Goal: Obtain resource: Download file/media

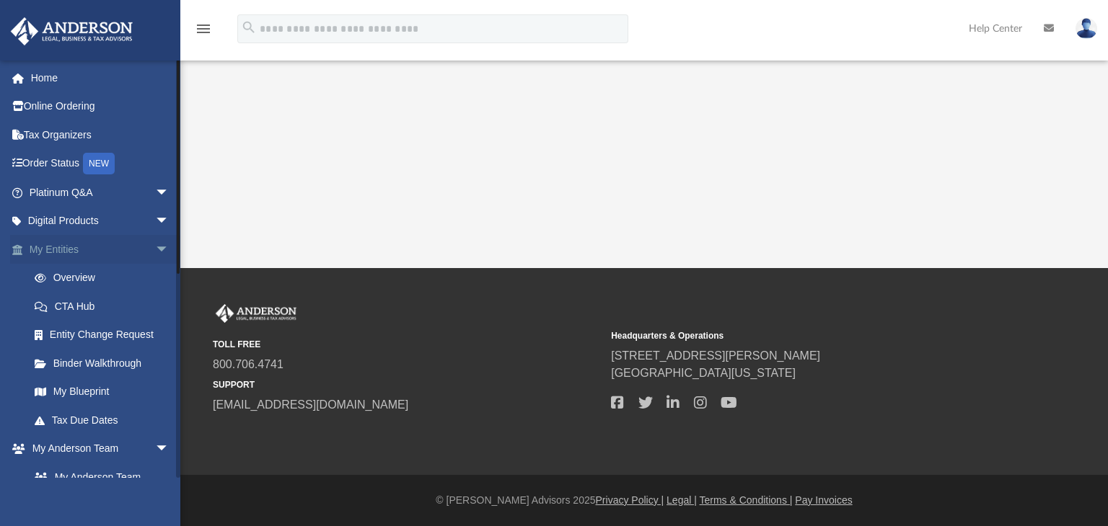
click at [155, 249] on span "arrow_drop_down" at bounding box center [169, 250] width 29 height 30
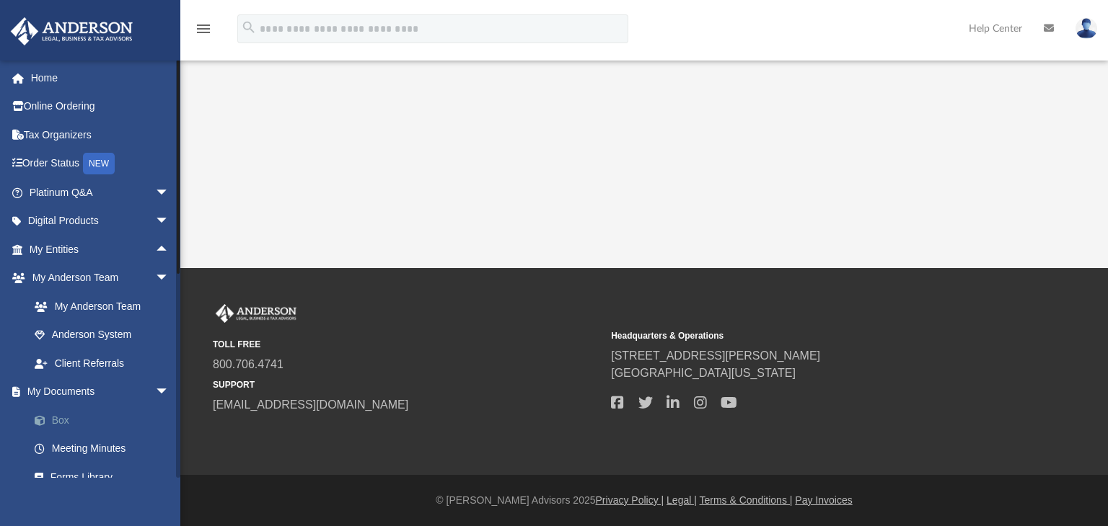
click at [61, 421] on link "Box" at bounding box center [105, 420] width 171 height 29
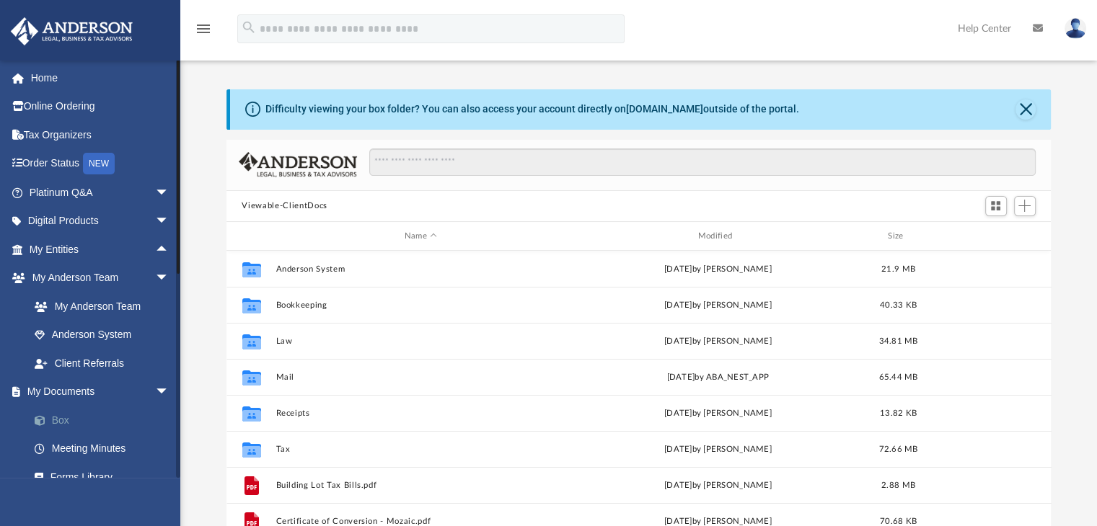
scroll to position [317, 814]
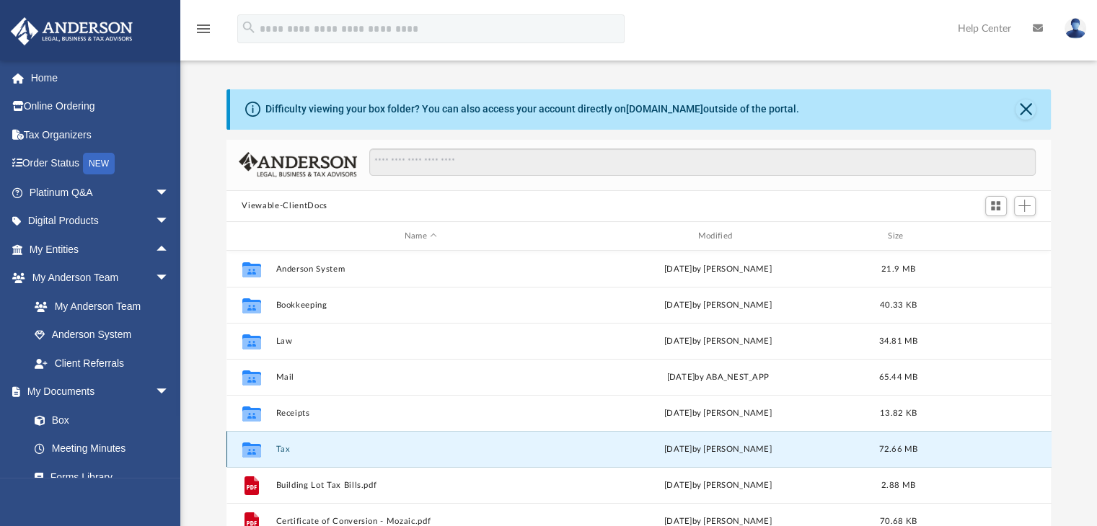
click at [277, 451] on button "Tax" at bounding box center [420, 449] width 291 height 9
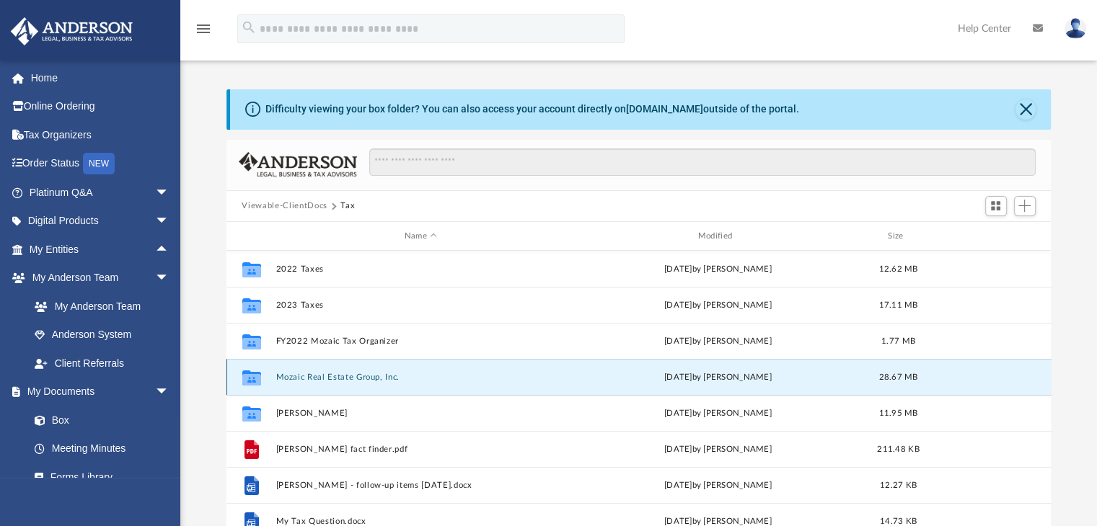
click at [343, 378] on button "Mozaic Real Estate Group, Inc." at bounding box center [420, 377] width 291 height 9
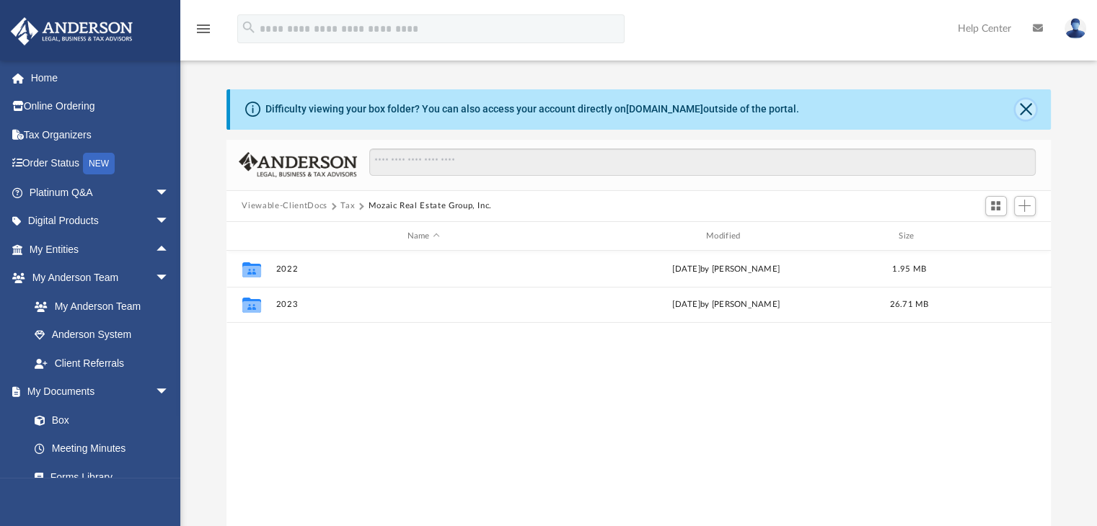
click at [1030, 111] on button "Close" at bounding box center [1025, 110] width 20 height 20
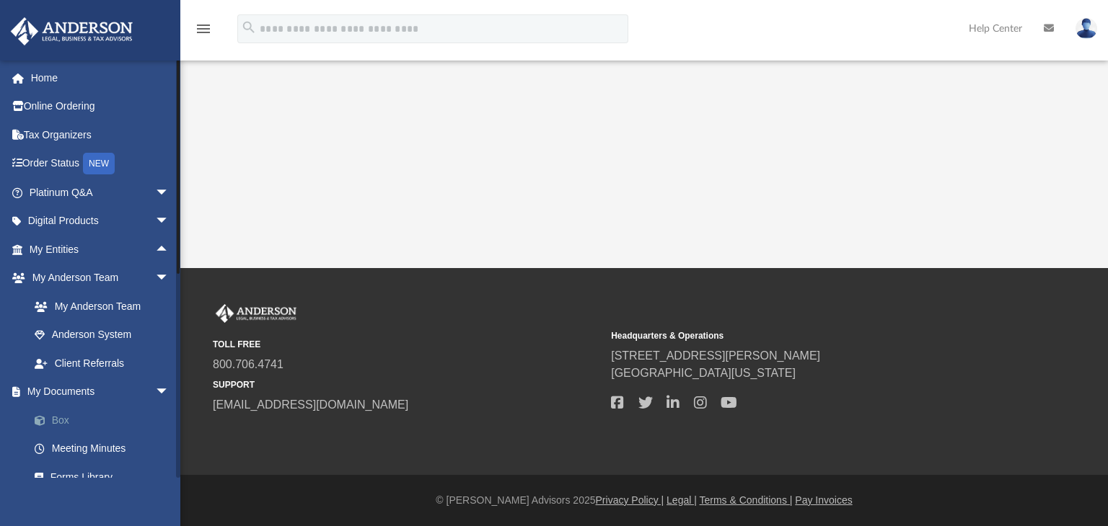
click at [58, 422] on link "Box" at bounding box center [105, 420] width 171 height 29
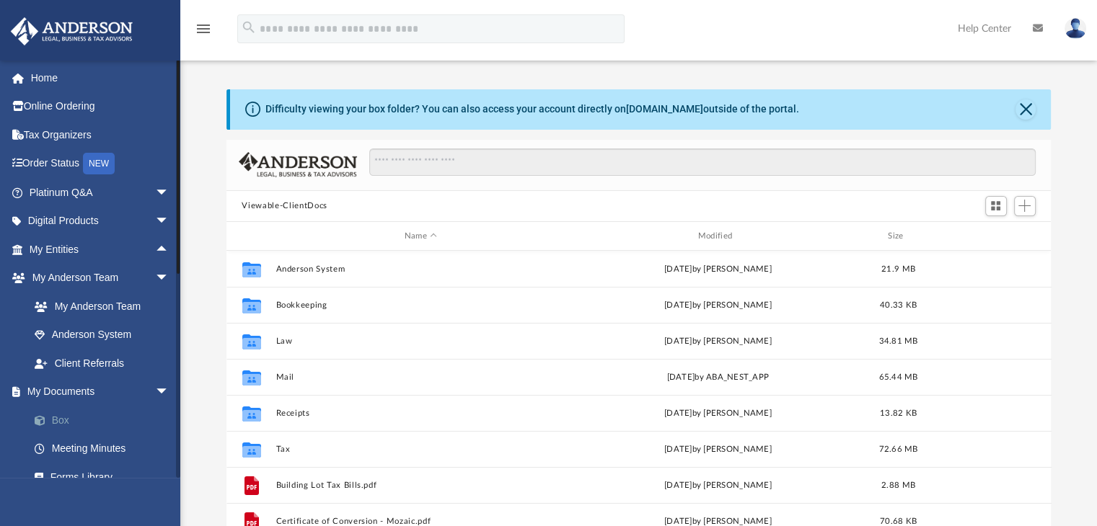
scroll to position [317, 814]
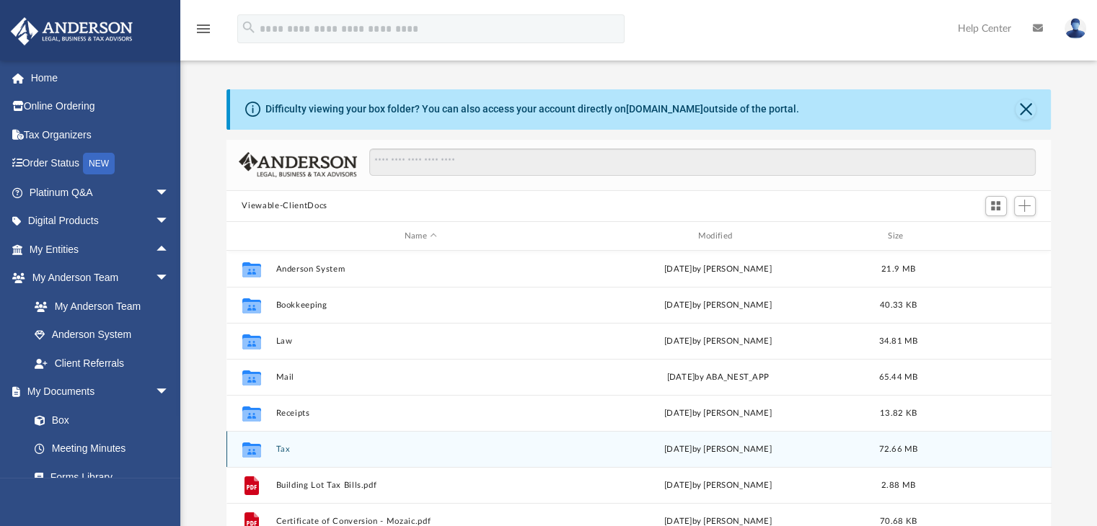
click at [280, 448] on button "Tax" at bounding box center [420, 449] width 291 height 9
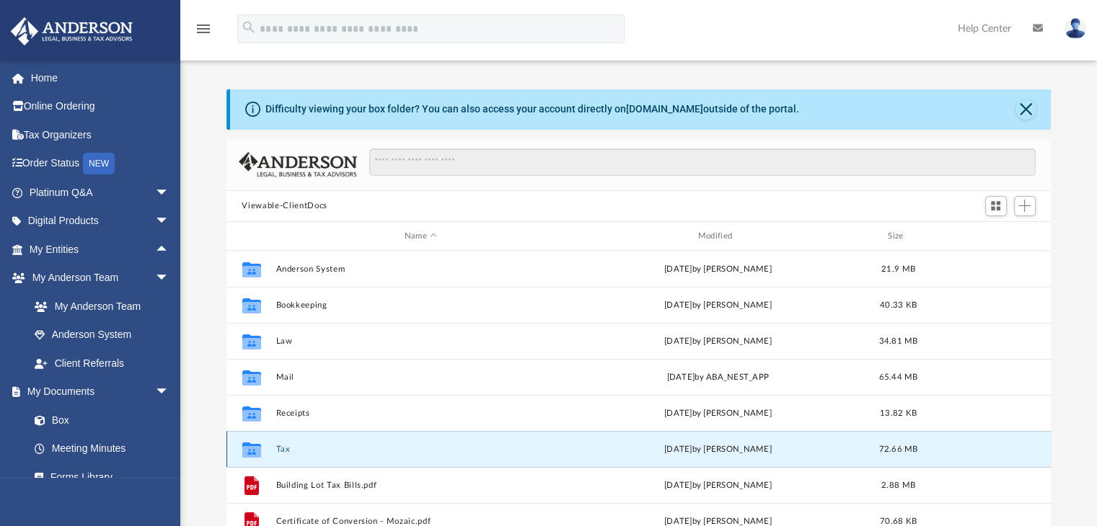
click at [280, 448] on button "Tax" at bounding box center [420, 449] width 291 height 9
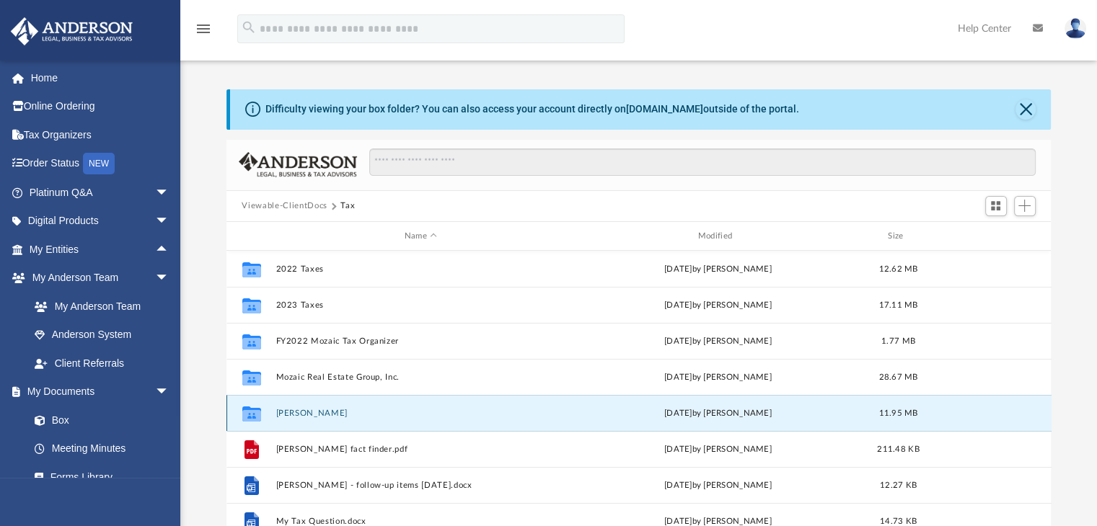
click at [303, 417] on button "[PERSON_NAME]" at bounding box center [420, 413] width 291 height 9
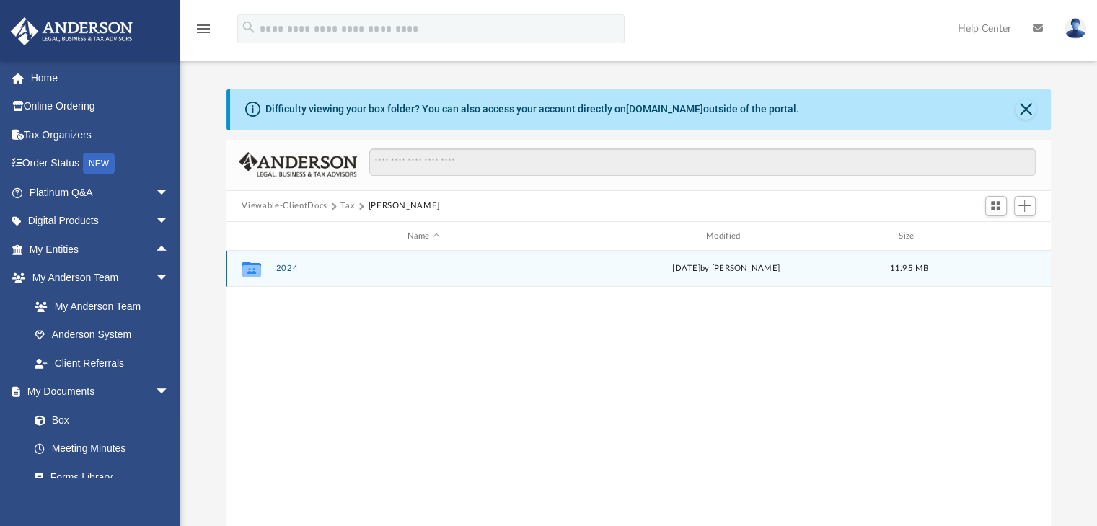
click at [255, 275] on icon "grid" at bounding box center [251, 271] width 19 height 12
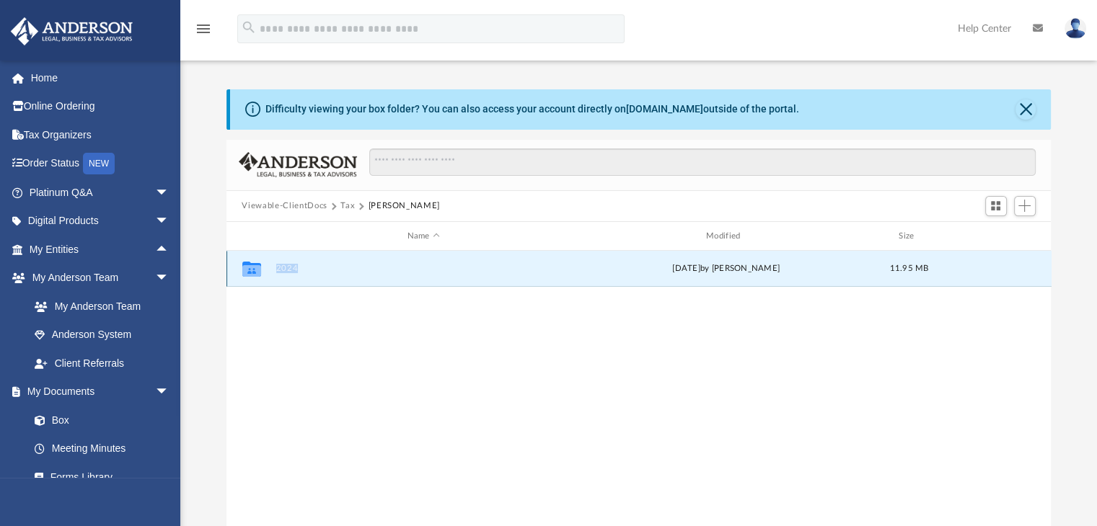
click at [255, 275] on icon "grid" at bounding box center [251, 271] width 19 height 12
click at [291, 270] on button "2024" at bounding box center [423, 269] width 296 height 9
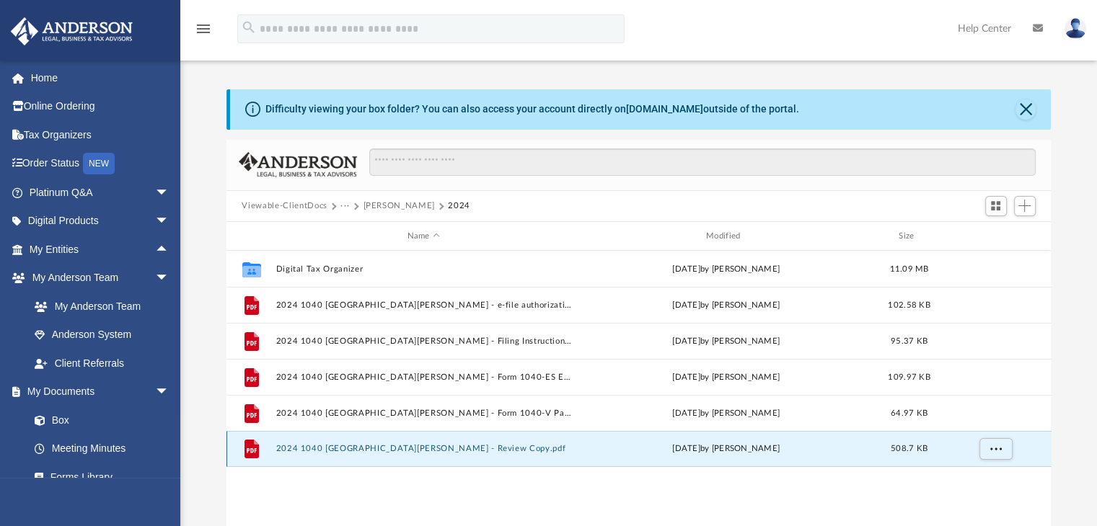
click at [403, 450] on button "2024 1040 [GEOGRAPHIC_DATA][PERSON_NAME] - Review Copy.pdf" at bounding box center [423, 449] width 296 height 9
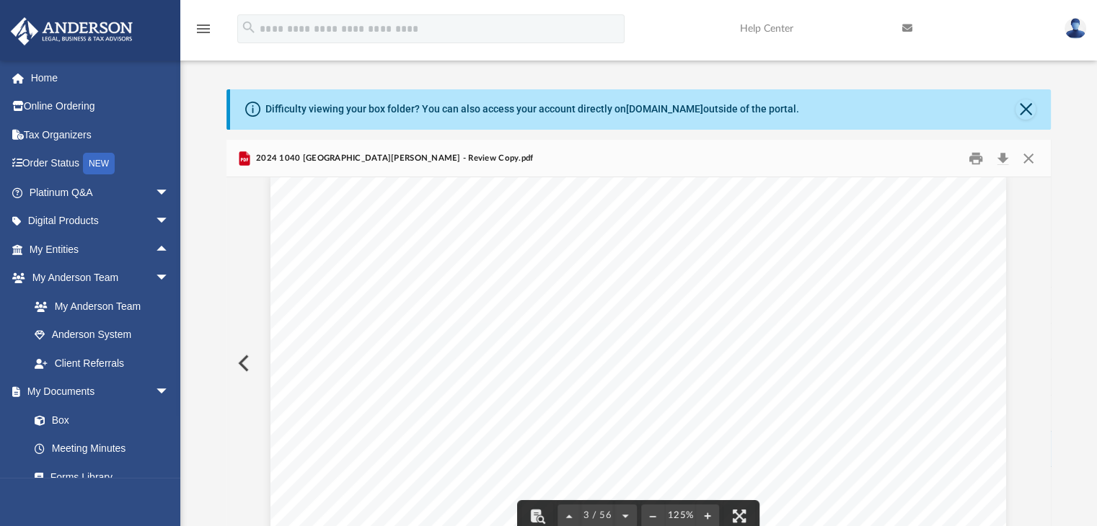
scroll to position [1904, 0]
click at [1027, 113] on button "Close" at bounding box center [1025, 110] width 20 height 20
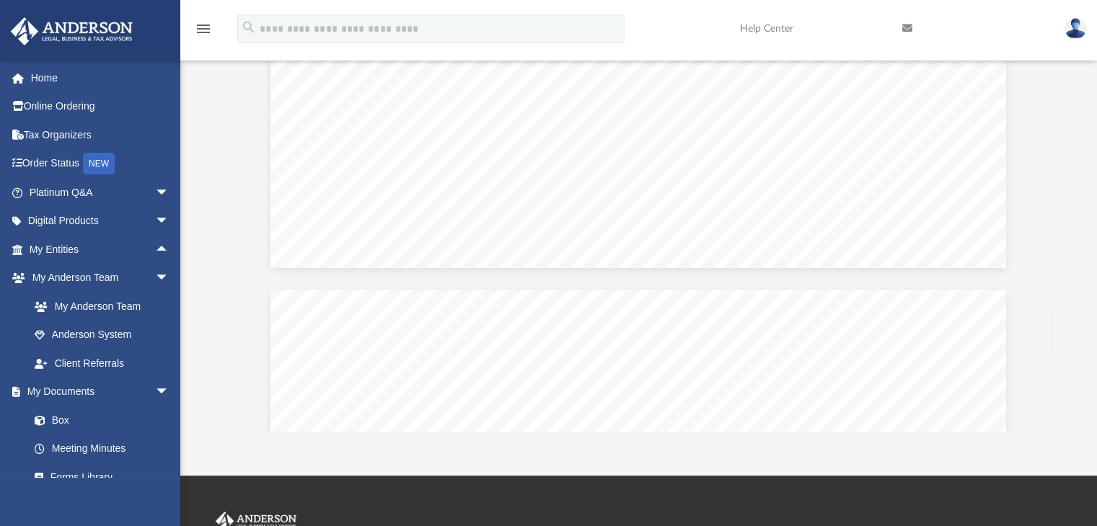
scroll to position [38, 0]
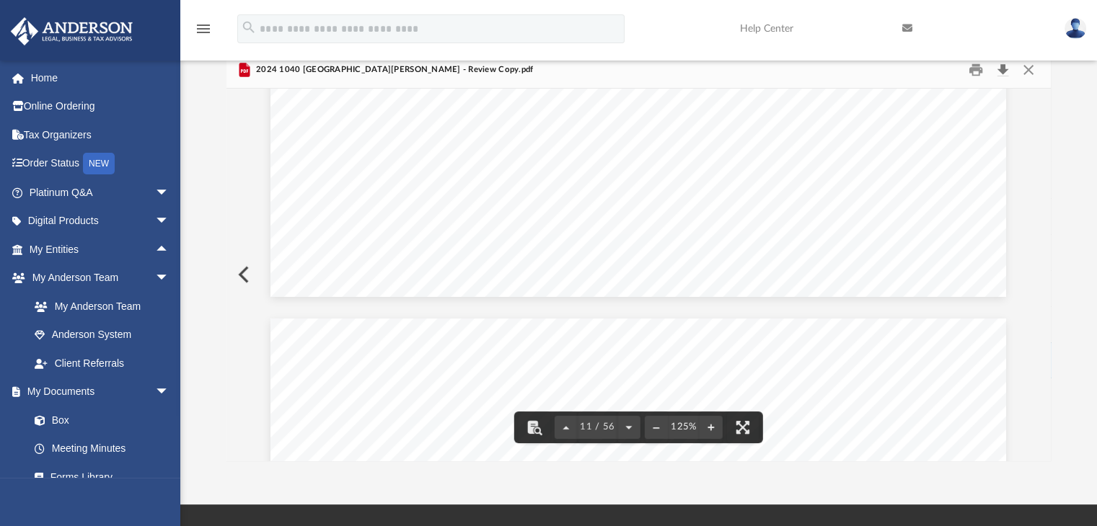
click at [1002, 70] on button "Download" at bounding box center [1003, 69] width 26 height 22
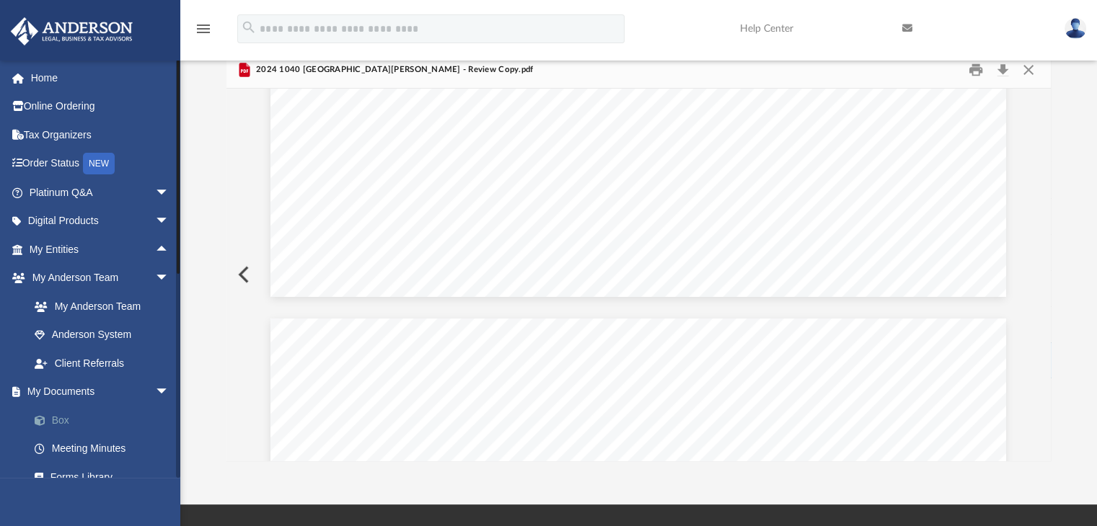
click at [64, 420] on link "Box" at bounding box center [105, 420] width 171 height 29
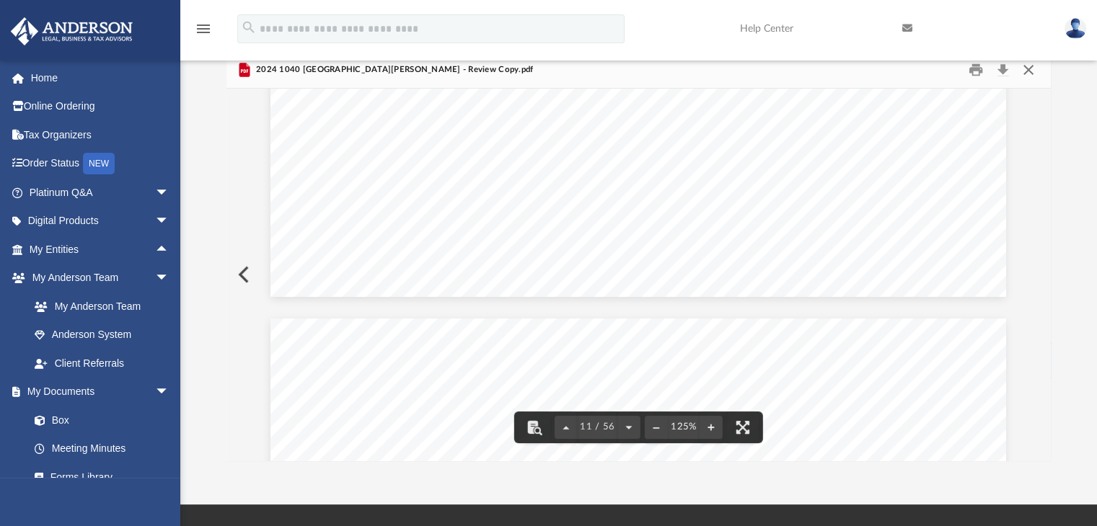
click at [1028, 68] on button "Close" at bounding box center [1028, 69] width 26 height 22
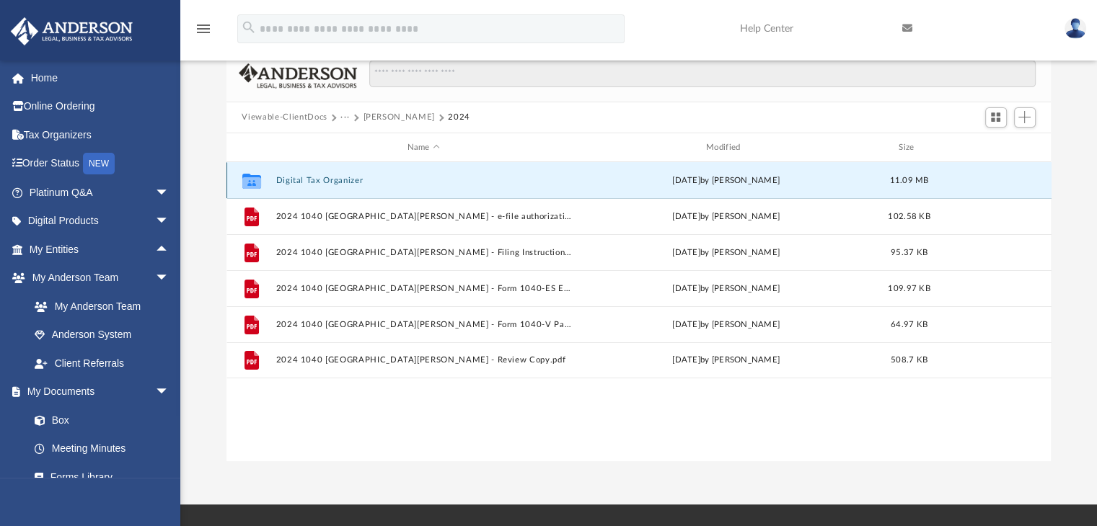
click at [313, 177] on button "Digital Tax Organizer" at bounding box center [423, 180] width 296 height 9
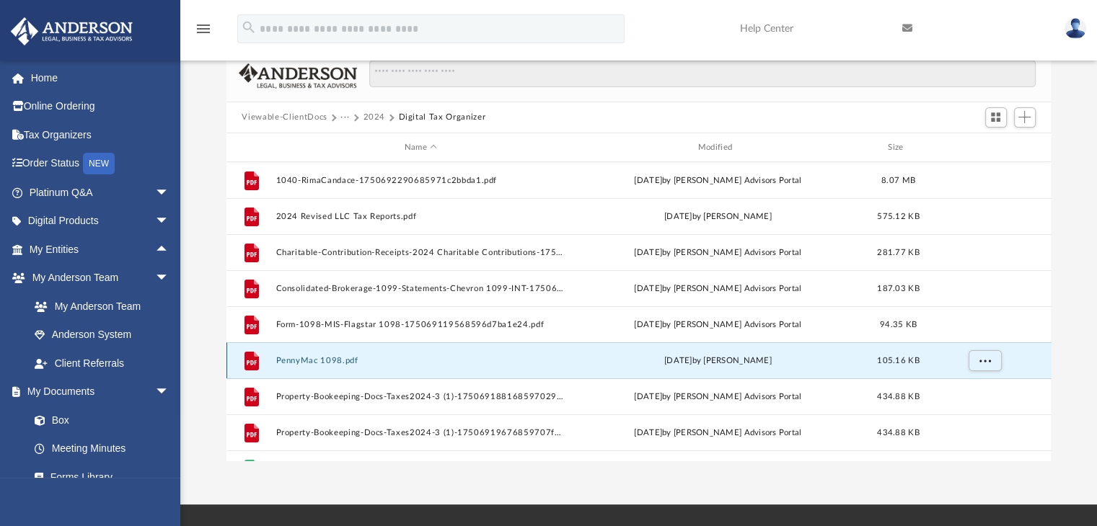
click at [322, 365] on button "PennyMac 1098.pdf" at bounding box center [420, 360] width 291 height 9
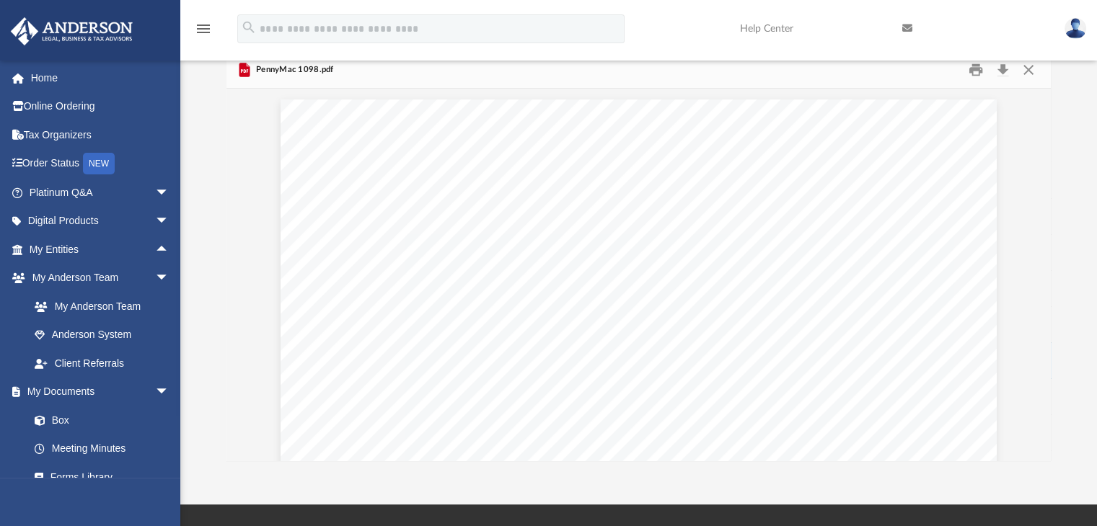
click at [1044, 439] on div "Scroll to top vertical_align_top" at bounding box center [1056, 450] width 30 height 30
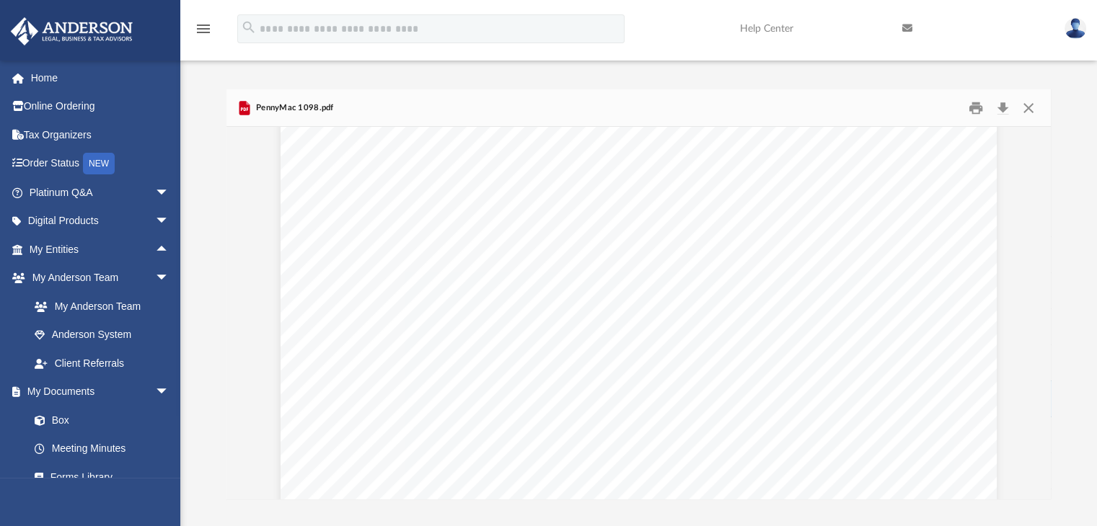
scroll to position [323, 0]
click at [1031, 106] on button "Close" at bounding box center [1028, 108] width 26 height 22
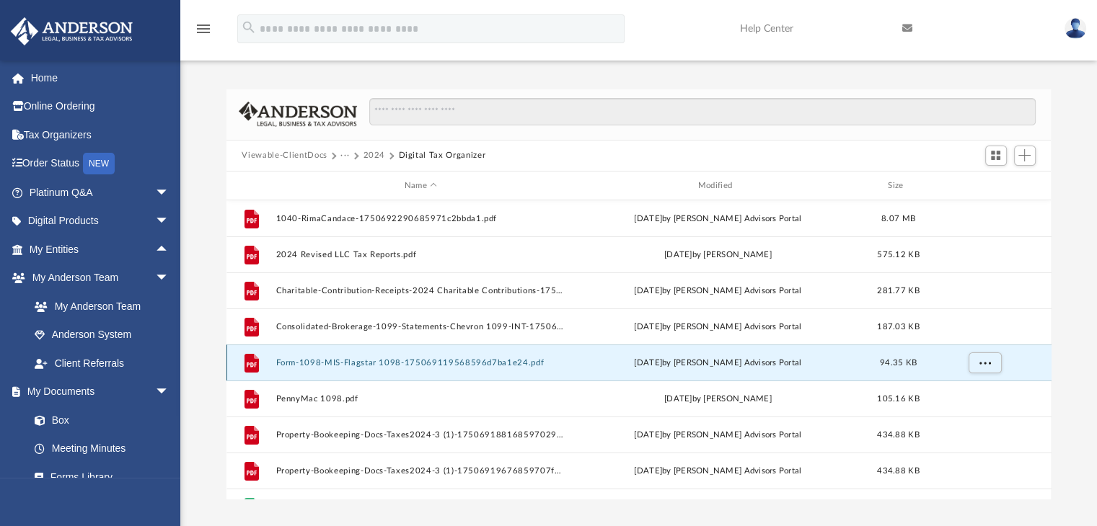
click at [352, 364] on button "Form-1098-MIS-Flagstar 1098-175069119568596d7ba1e24.pdf" at bounding box center [420, 362] width 291 height 9
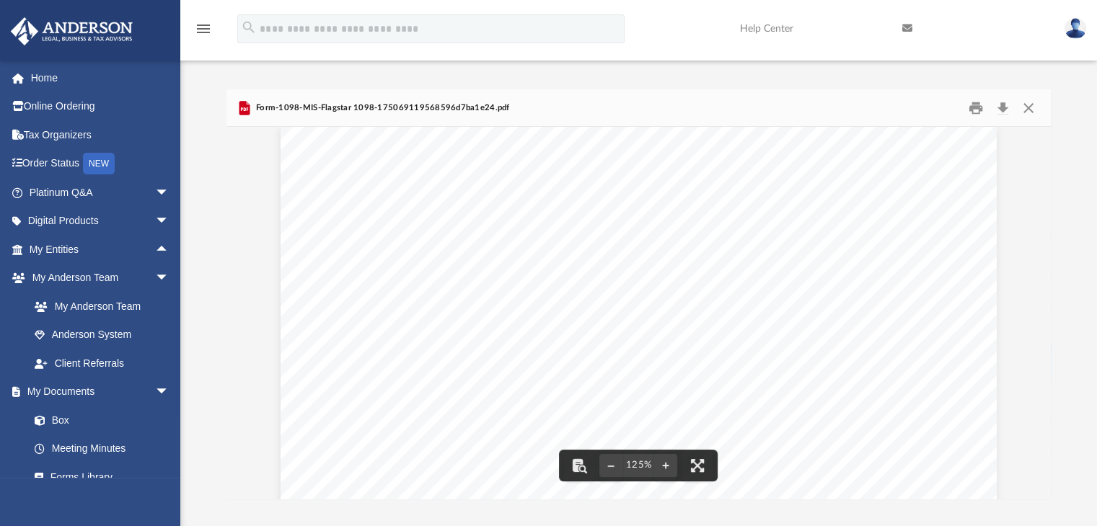
scroll to position [6, 0]
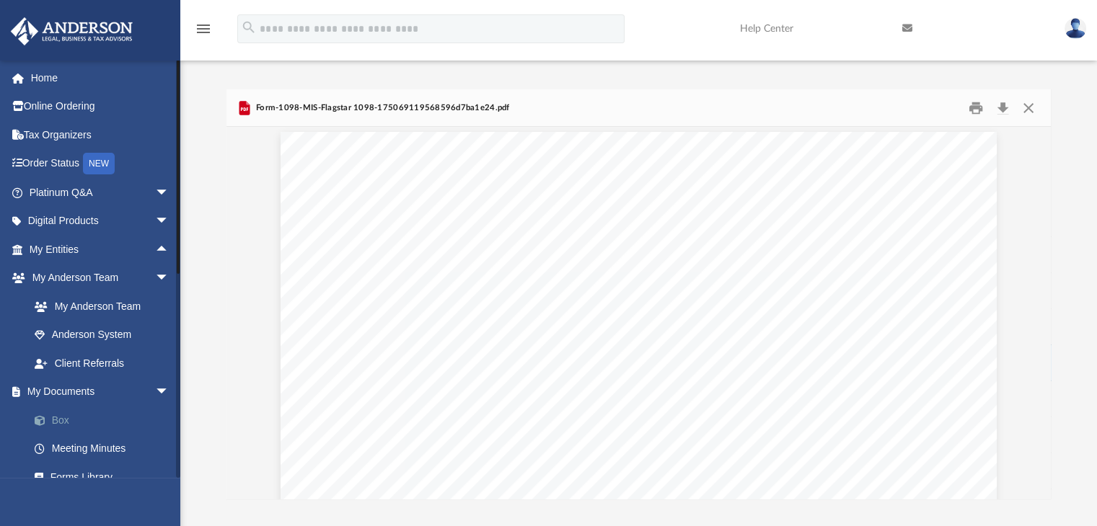
click at [56, 423] on link "Box" at bounding box center [105, 420] width 171 height 29
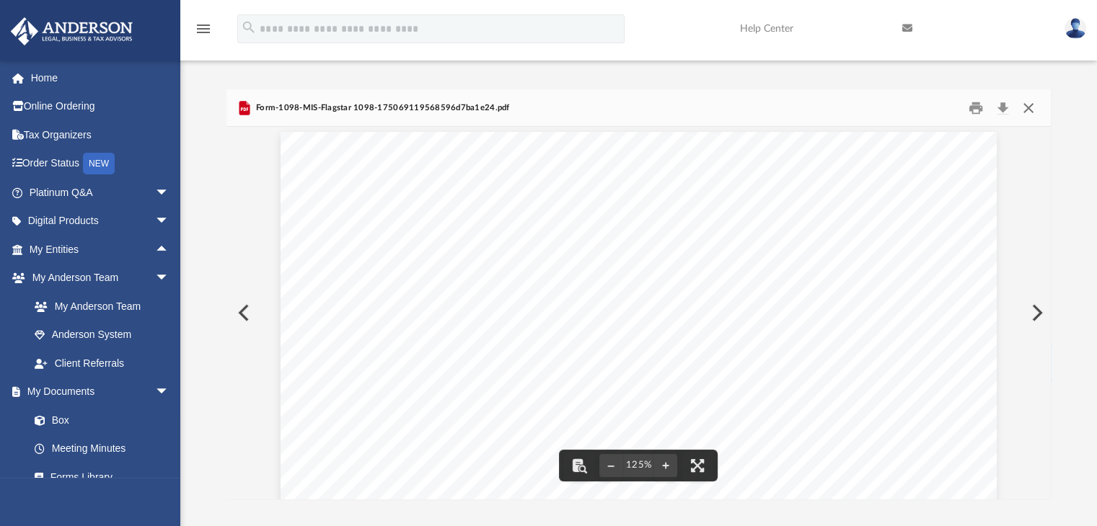
click at [1026, 108] on button "Close" at bounding box center [1028, 108] width 26 height 22
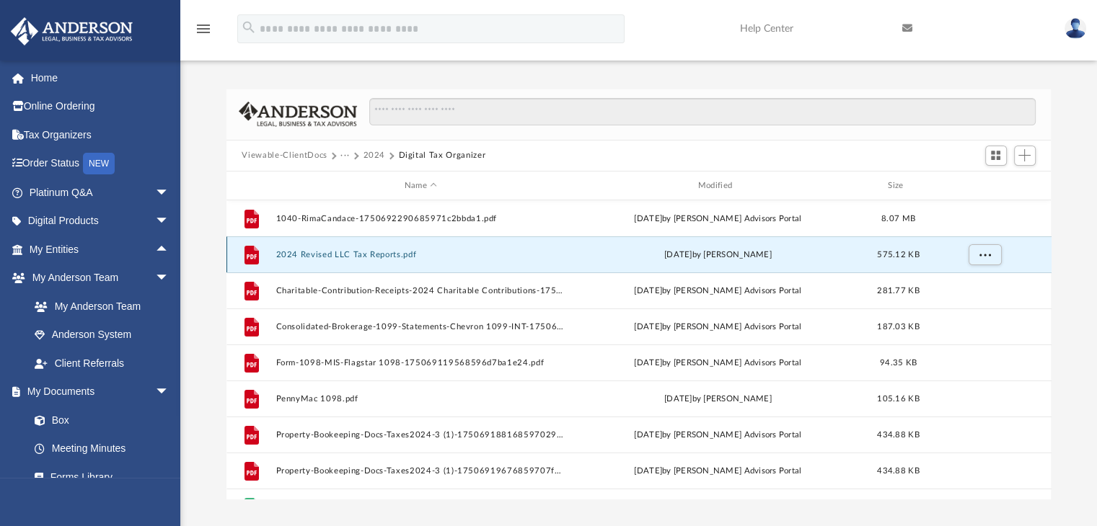
click at [368, 257] on button "2024 Revised LLC Tax Reports.pdf" at bounding box center [420, 254] width 291 height 9
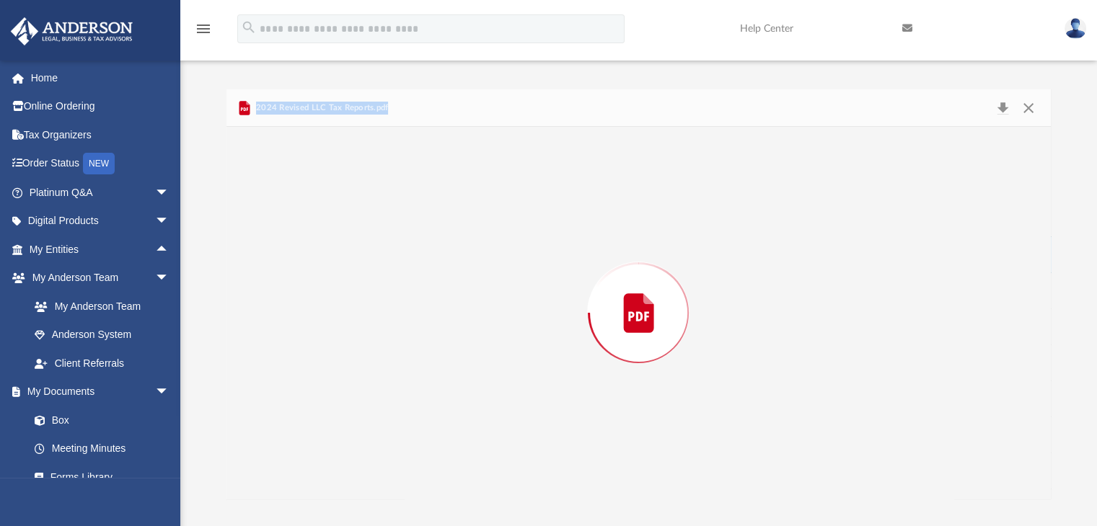
click at [368, 257] on div "Preview" at bounding box center [638, 313] width 825 height 372
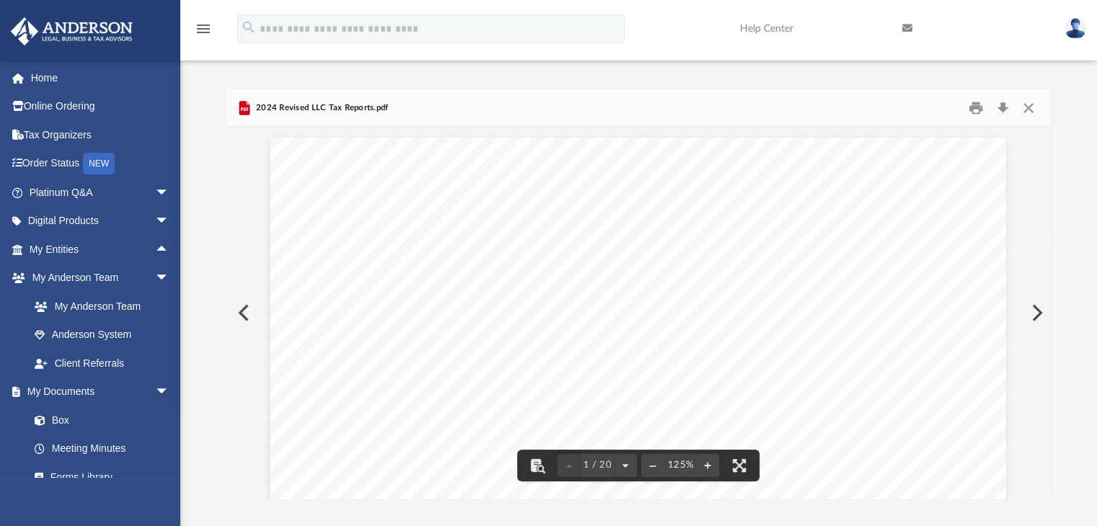
click at [1046, 449] on div "Scroll to top vertical_align_top" at bounding box center [1056, 450] width 30 height 30
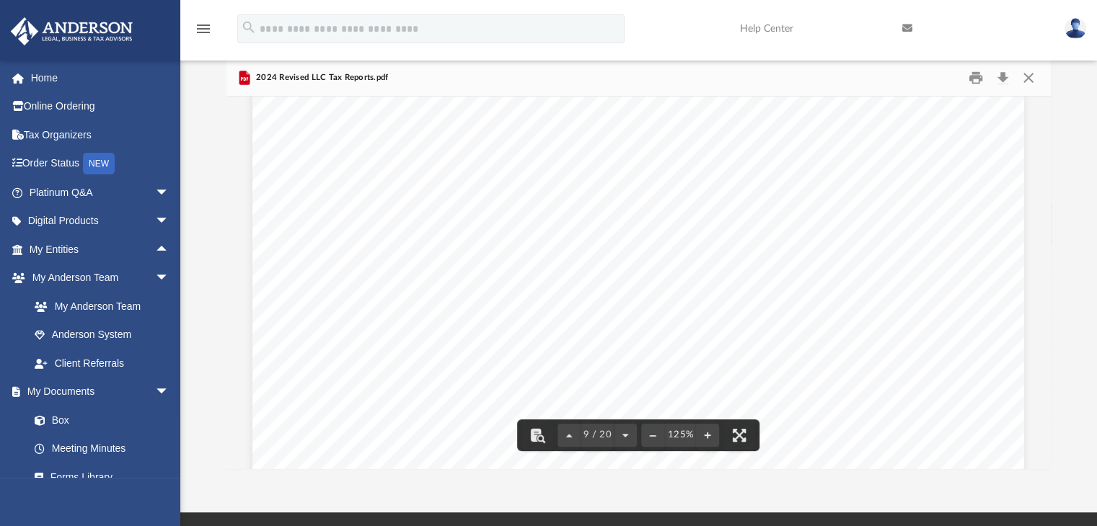
scroll to position [30, 0]
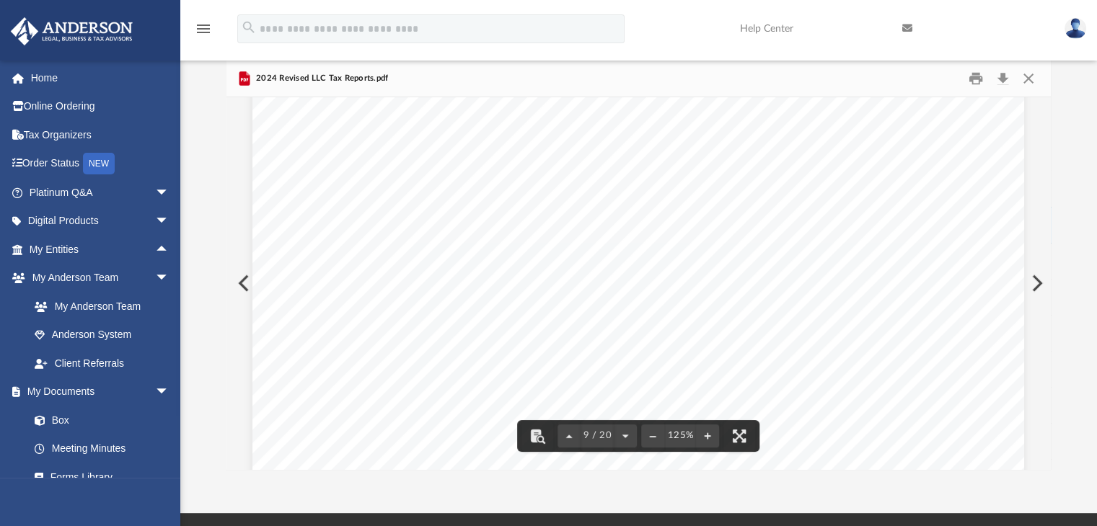
click at [955, 384] on div "Cash Basis [DATE] 10:31 AM GMT-7 1/1 [STREET_ADDRESS] LLC General Ledger [DATE]…" at bounding box center [638, 500] width 772 height 999
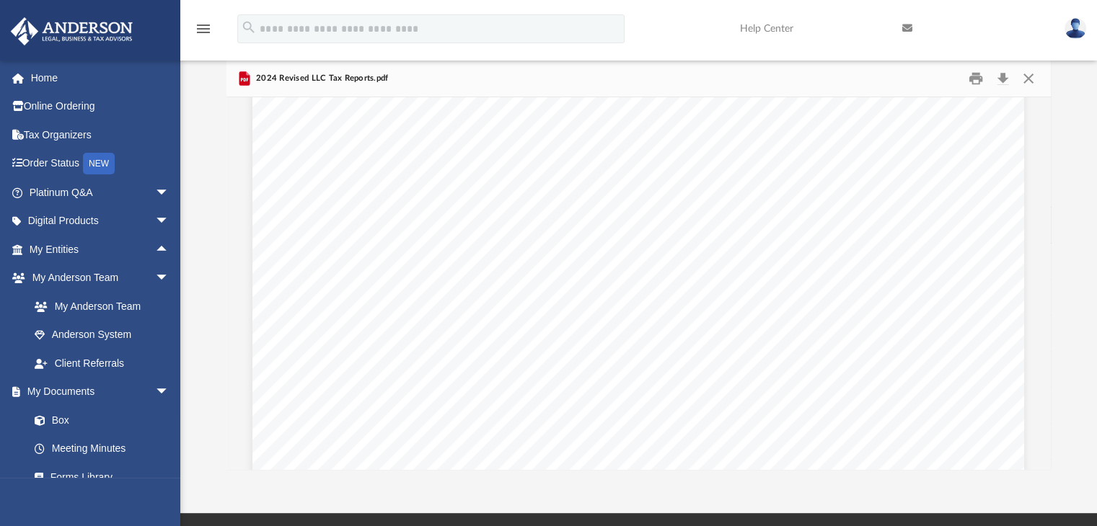
click at [1046, 449] on div "Scroll to top vertical_align_top" at bounding box center [1056, 450] width 30 height 30
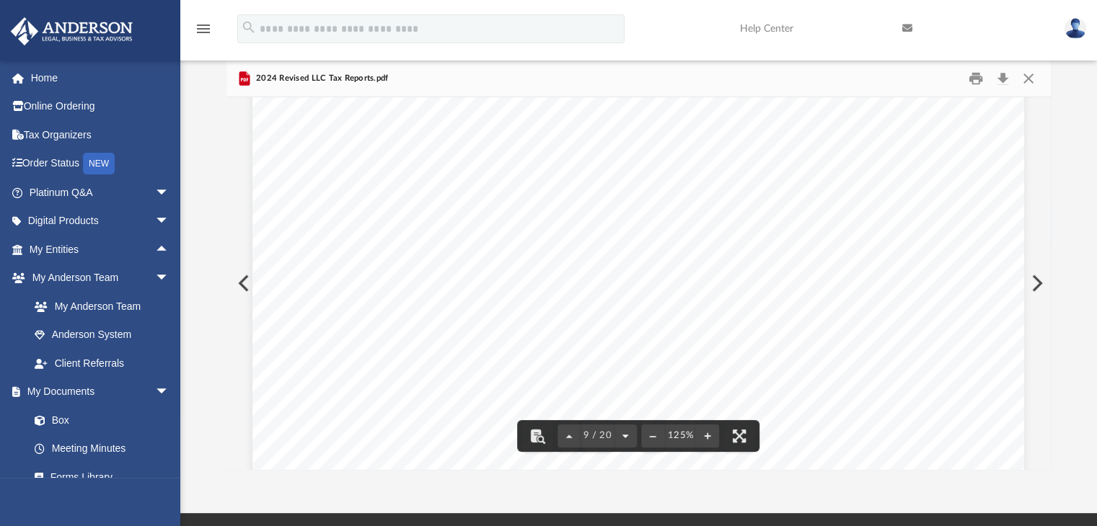
click at [626, 436] on button "File preview" at bounding box center [625, 436] width 23 height 32
click at [626, 436] on button "File preview" at bounding box center [628, 436] width 23 height 32
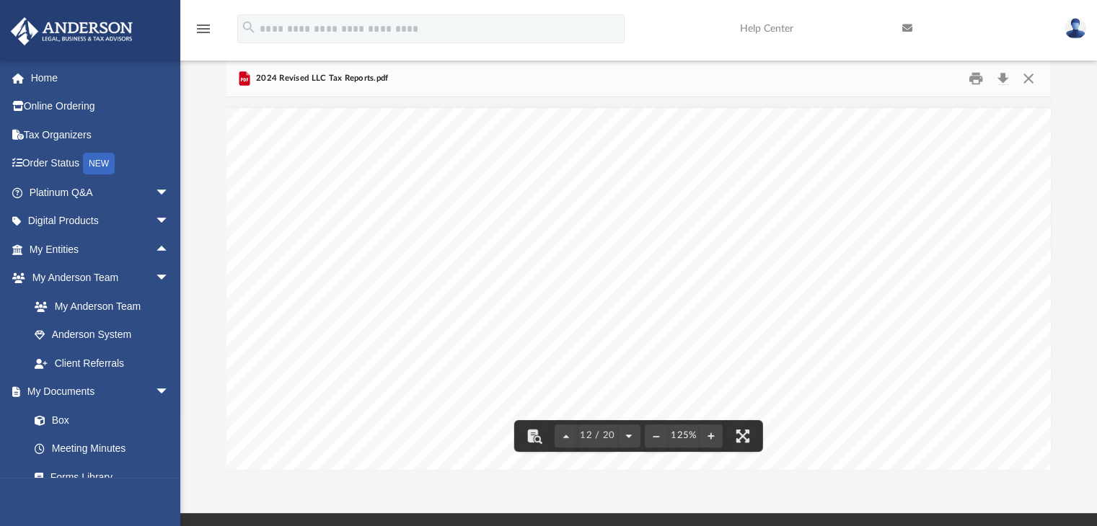
scroll to position [12211, 0]
click at [626, 436] on button "File preview" at bounding box center [628, 436] width 23 height 32
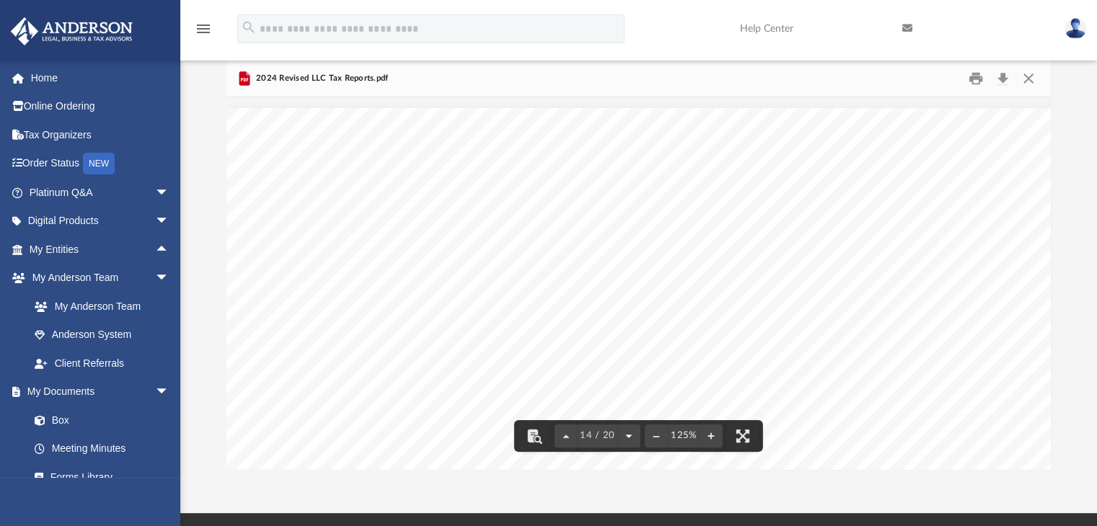
click at [626, 436] on button "File preview" at bounding box center [628, 436] width 23 height 32
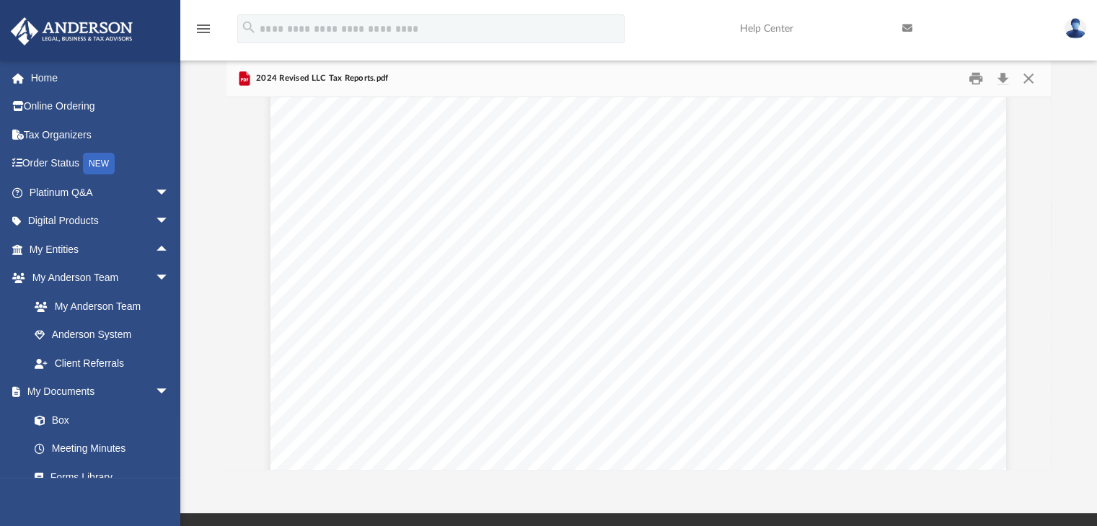
scroll to position [16747, 0]
